Goal: Task Accomplishment & Management: Use online tool/utility

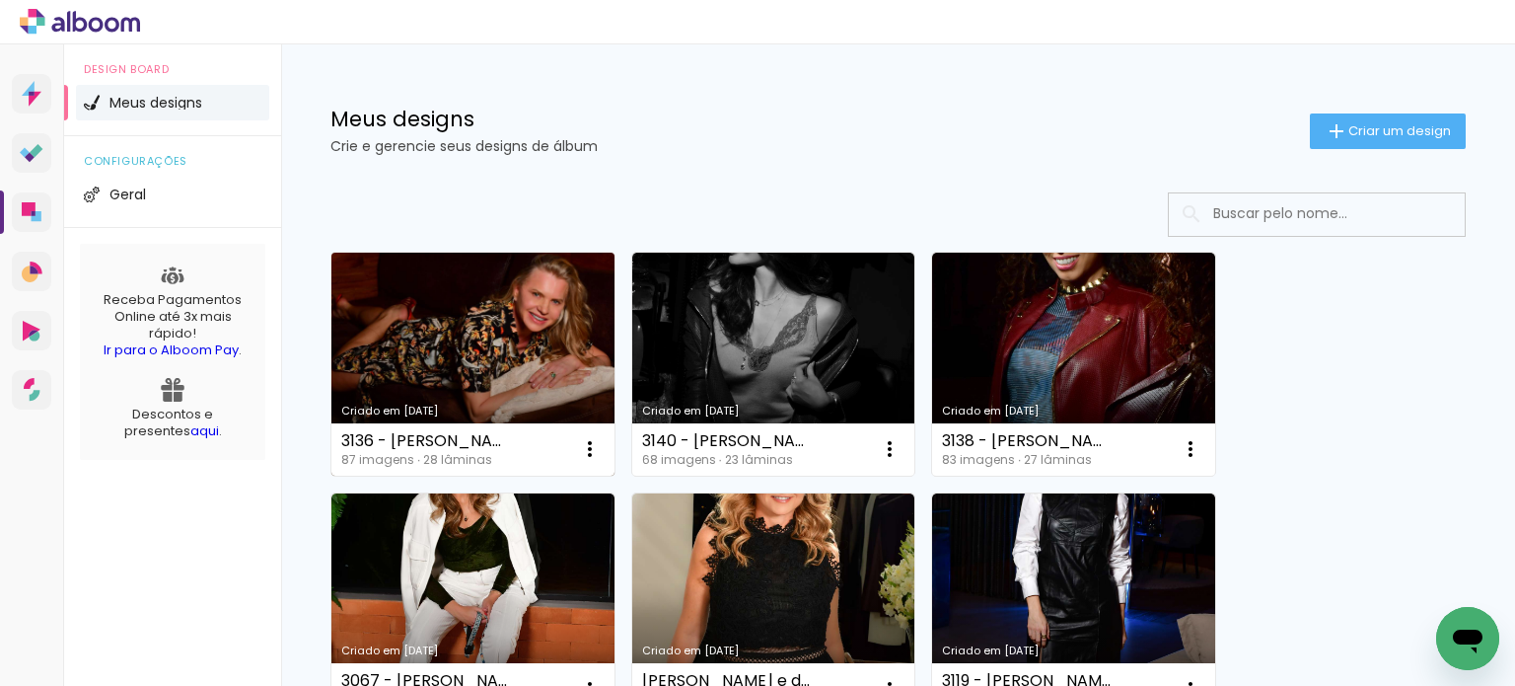
click at [522, 337] on link "Criado em [DATE]" at bounding box center [472, 364] width 283 height 223
